Goal: Task Accomplishment & Management: Manage account settings

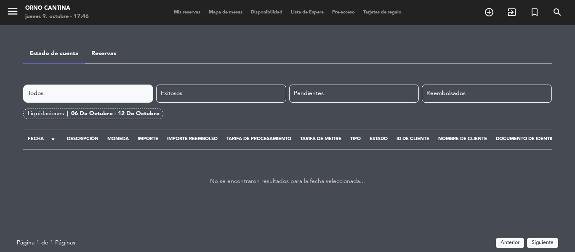
click at [106, 56] on link "Reservas" at bounding box center [103, 54] width 25 height 6
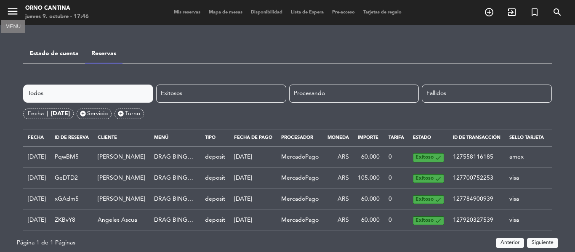
click at [16, 13] on icon "menu" at bounding box center [12, 11] width 13 height 13
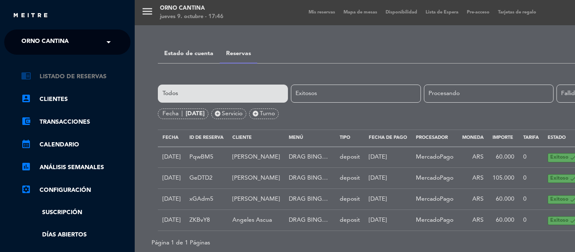
click at [46, 74] on link "chrome_reader_mode Listado de Reservas" at bounding box center [75, 77] width 109 height 10
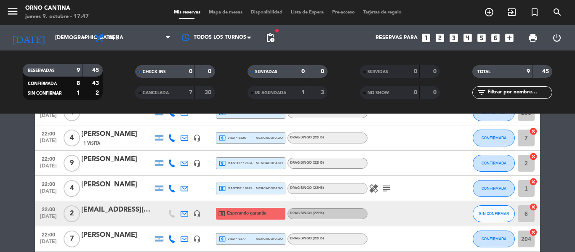
scroll to position [168, 0]
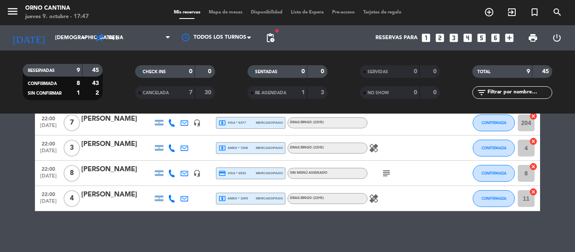
click at [383, 172] on icon "subject" at bounding box center [386, 173] width 10 height 10
click at [248, 173] on div "credit_card visa * 6933 mercadopago" at bounding box center [250, 173] width 64 height 11
click at [238, 145] on span "local_atm amex * 7208" at bounding box center [232, 148] width 29 height 8
click at [242, 170] on span "credit_card visa * 6933" at bounding box center [231, 174] width 27 height 8
click at [227, 147] on span "local_atm amex * 7208" at bounding box center [232, 148] width 29 height 8
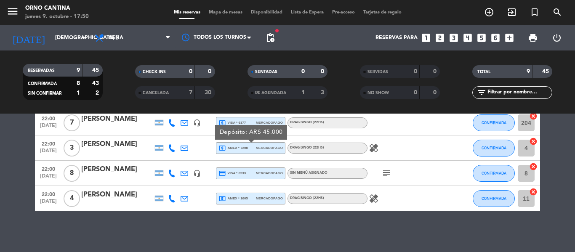
click at [237, 173] on span "credit_card visa * 6933" at bounding box center [231, 174] width 27 height 8
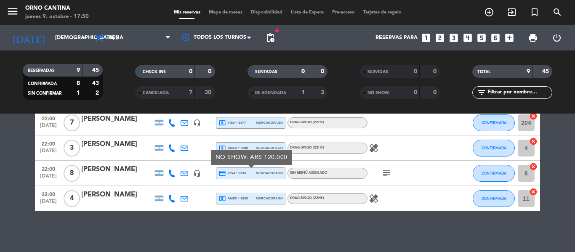
click at [238, 197] on span "local_atm amex * 1005" at bounding box center [232, 199] width 29 height 8
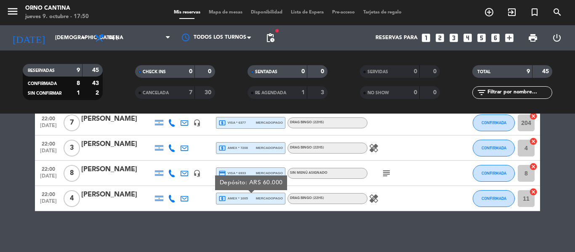
click at [244, 176] on div "Depósito: ARS 60.000" at bounding box center [251, 183] width 72 height 15
click at [246, 174] on div "credit_card visa * 6933 mercadopago" at bounding box center [250, 173] width 64 height 11
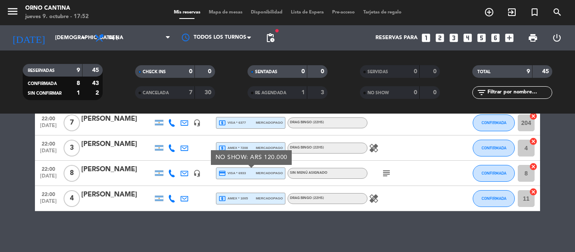
click at [264, 198] on span "mercadopago" at bounding box center [269, 198] width 27 height 5
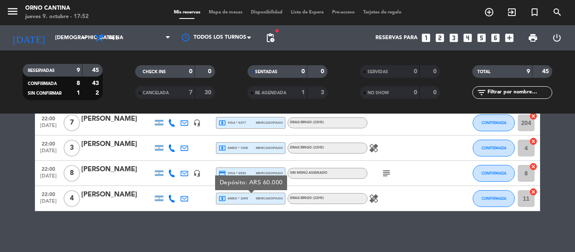
click at [261, 146] on span "mercadopago" at bounding box center [269, 147] width 27 height 5
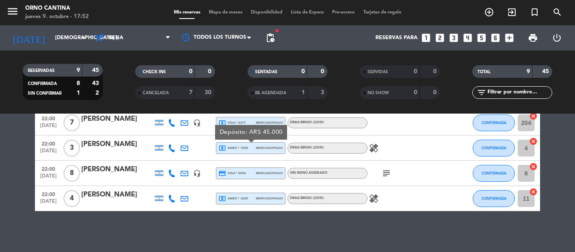
click at [261, 119] on div "local_atm visa * 6377 mercadopago" at bounding box center [250, 122] width 64 height 11
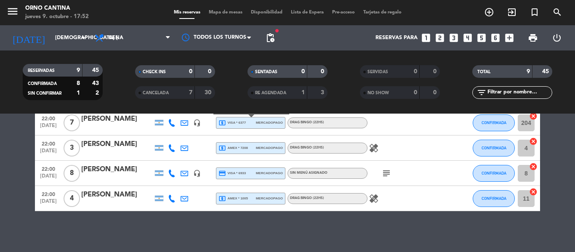
click at [238, 175] on span "credit_card visa * 6933" at bounding box center [231, 174] width 27 height 8
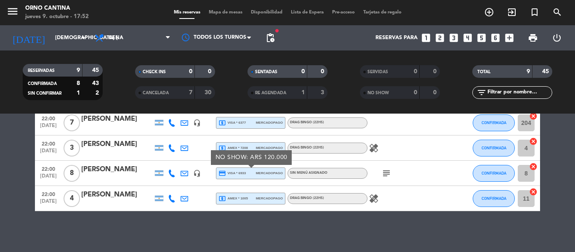
click at [383, 171] on icon "subject" at bounding box center [386, 173] width 10 height 10
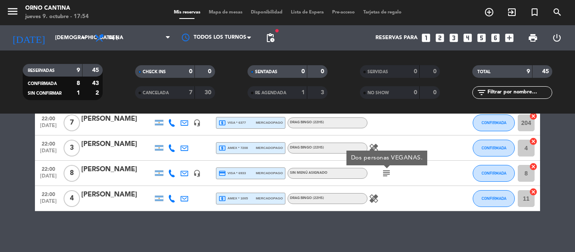
click at [171, 176] on icon at bounding box center [172, 174] width 8 height 8
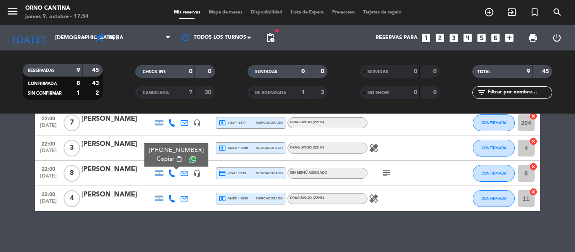
click at [181, 174] on icon at bounding box center [185, 174] width 8 height 8
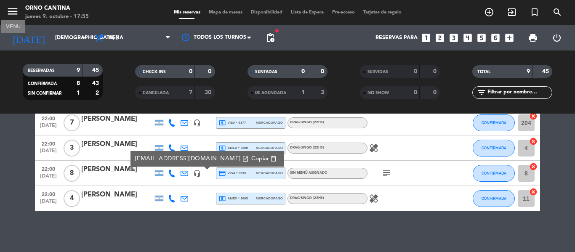
click at [16, 11] on icon "menu" at bounding box center [12, 11] width 13 height 13
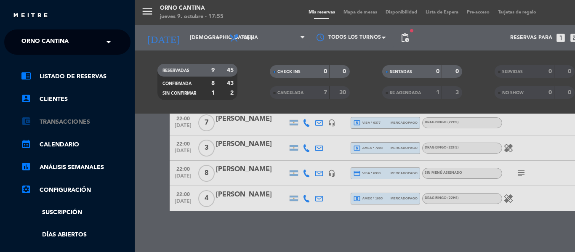
click at [82, 125] on link "account_balance_wallet Transacciones" at bounding box center [75, 122] width 109 height 10
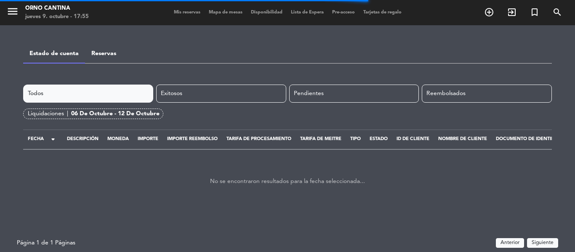
click at [116, 116] on div "06 de octubre - 12 de octubre" at bounding box center [115, 114] width 88 height 10
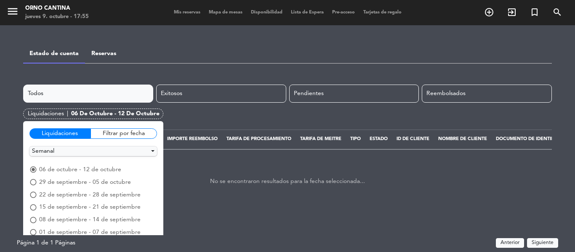
click at [104, 56] on link "Reservas" at bounding box center [103, 54] width 25 height 6
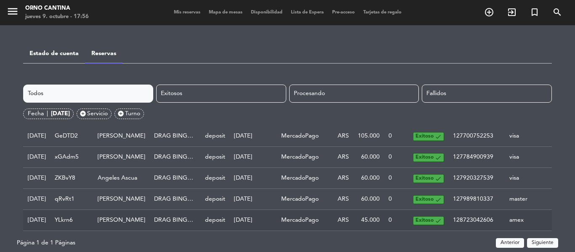
scroll to position [65, 0]
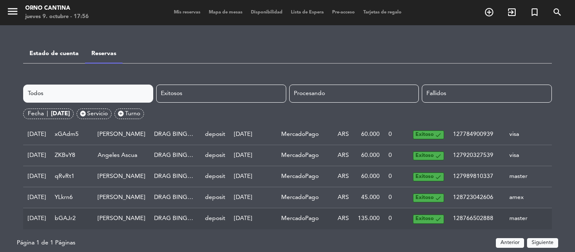
click at [323, 216] on td "MercadoPago" at bounding box center [300, 218] width 46 height 21
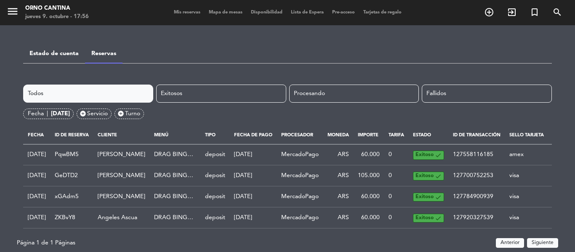
scroll to position [0, 0]
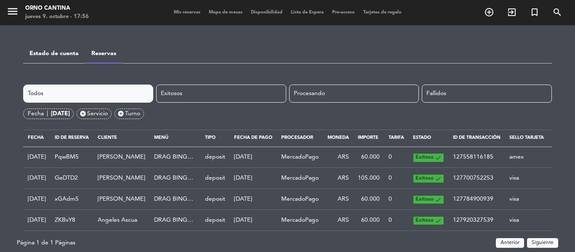
click at [70, 110] on div "[DATE]" at bounding box center [60, 114] width 19 height 10
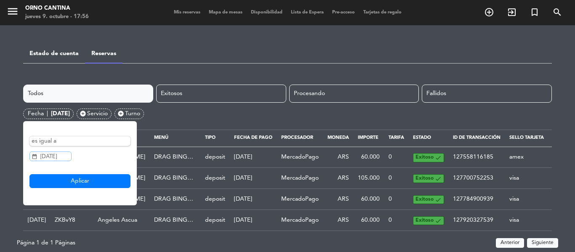
click at [56, 154] on input "[DATE]" at bounding box center [50, 157] width 42 height 10
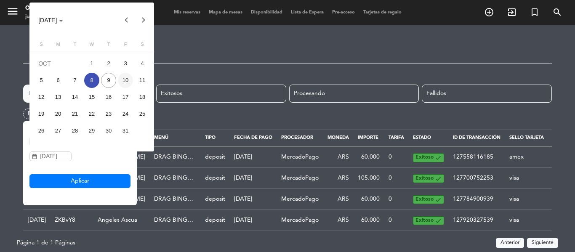
click at [122, 79] on div "10" at bounding box center [125, 80] width 15 height 15
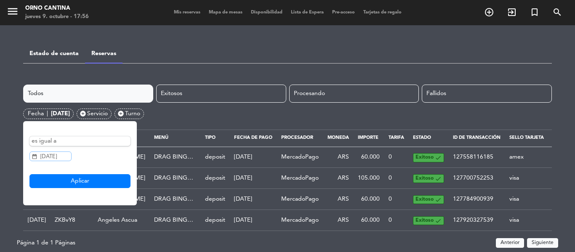
type input "[DATE]"
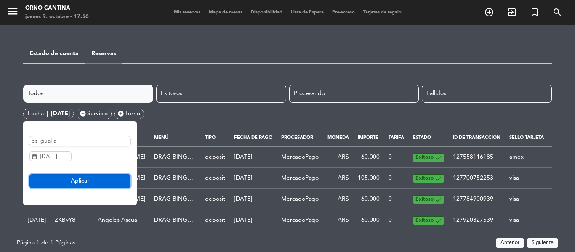
click at [90, 180] on button "Aplicar" at bounding box center [79, 181] width 101 height 14
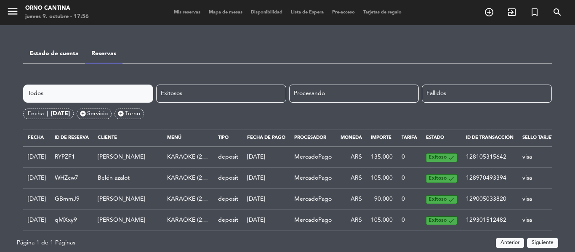
click at [67, 111] on div "[DATE]" at bounding box center [60, 114] width 19 height 10
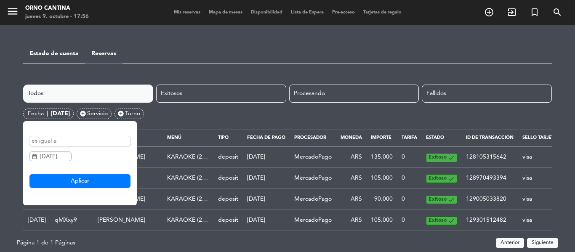
click at [61, 157] on input "[DATE]" at bounding box center [50, 157] width 42 height 10
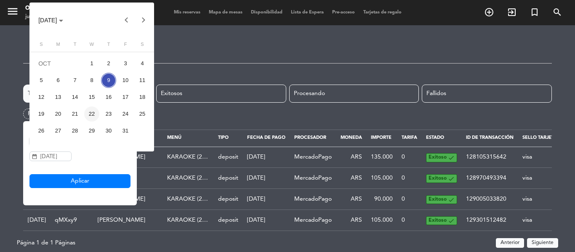
click at [90, 112] on div "22" at bounding box center [91, 113] width 15 height 15
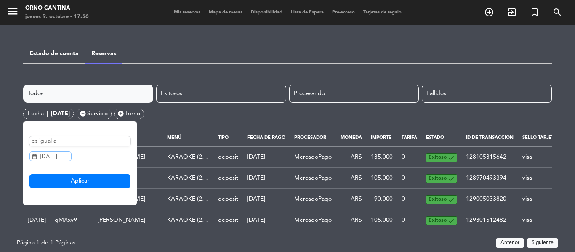
type input "[DATE]"
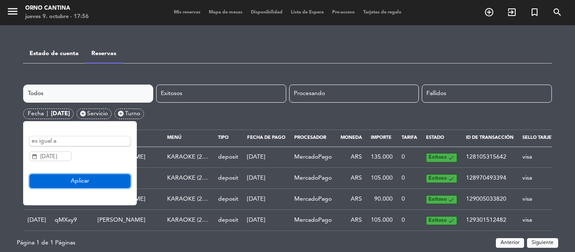
click at [61, 175] on button "Aplicar" at bounding box center [79, 181] width 101 height 14
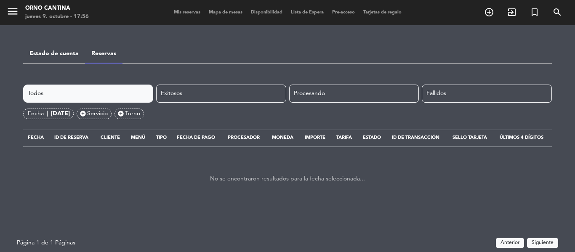
click at [70, 111] on div "[DATE]" at bounding box center [60, 114] width 19 height 10
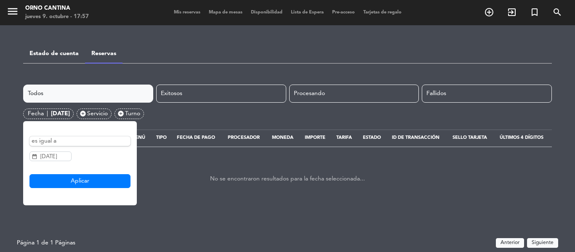
click at [101, 56] on link "Reservas" at bounding box center [103, 54] width 25 height 6
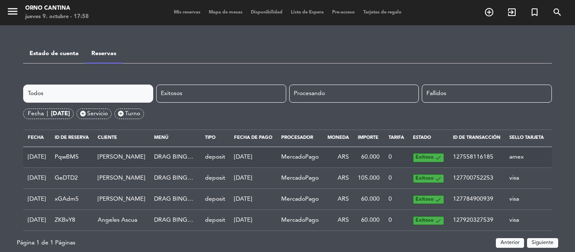
click at [133, 161] on td "[PERSON_NAME]" at bounding box center [121, 157] width 56 height 21
click at [133, 158] on td "[PERSON_NAME]" at bounding box center [121, 157] width 56 height 21
